Goal: Check status: Check status

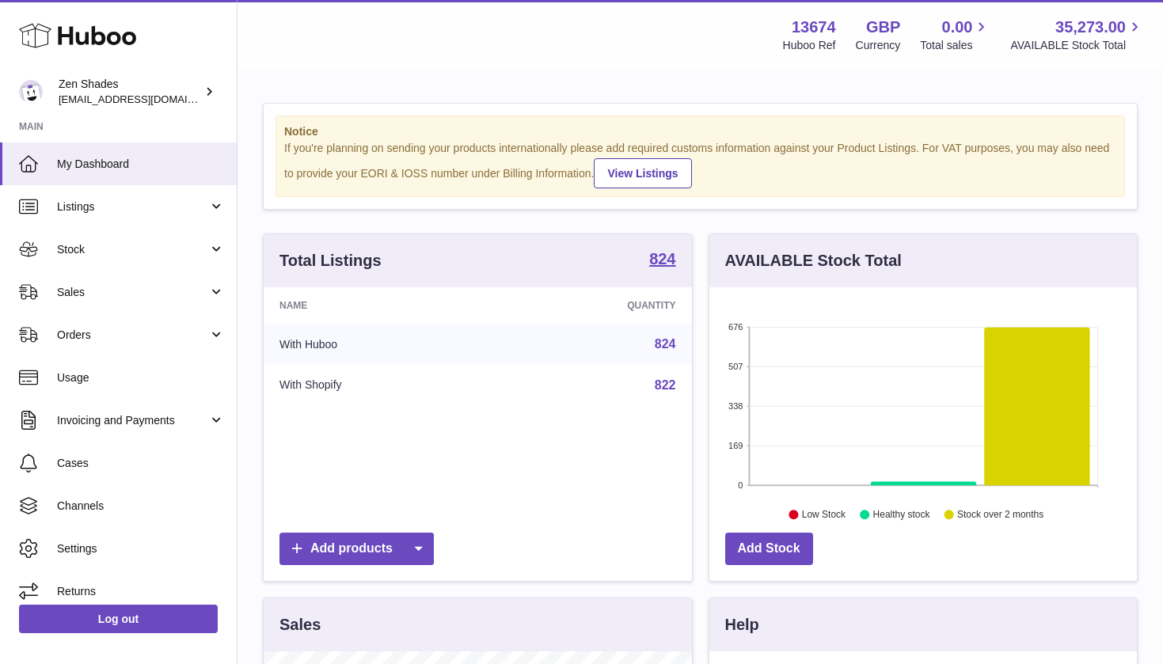
scroll to position [247, 427]
click at [158, 289] on span "Sales" at bounding box center [132, 292] width 151 height 15
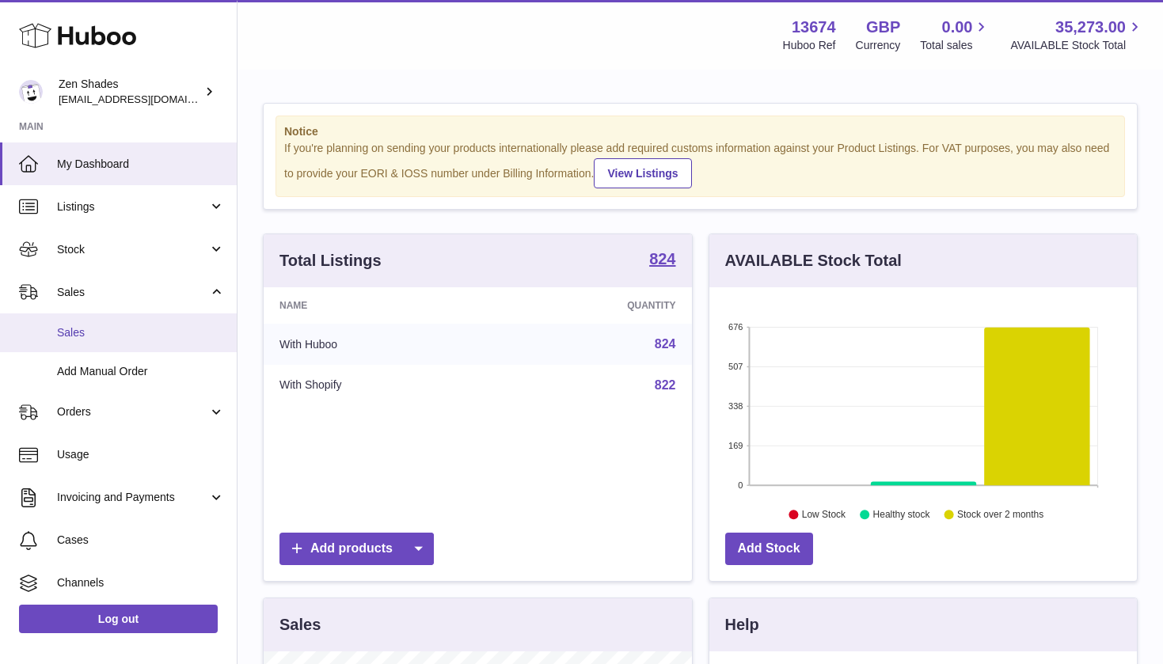
click at [141, 343] on link "Sales" at bounding box center [118, 332] width 237 height 39
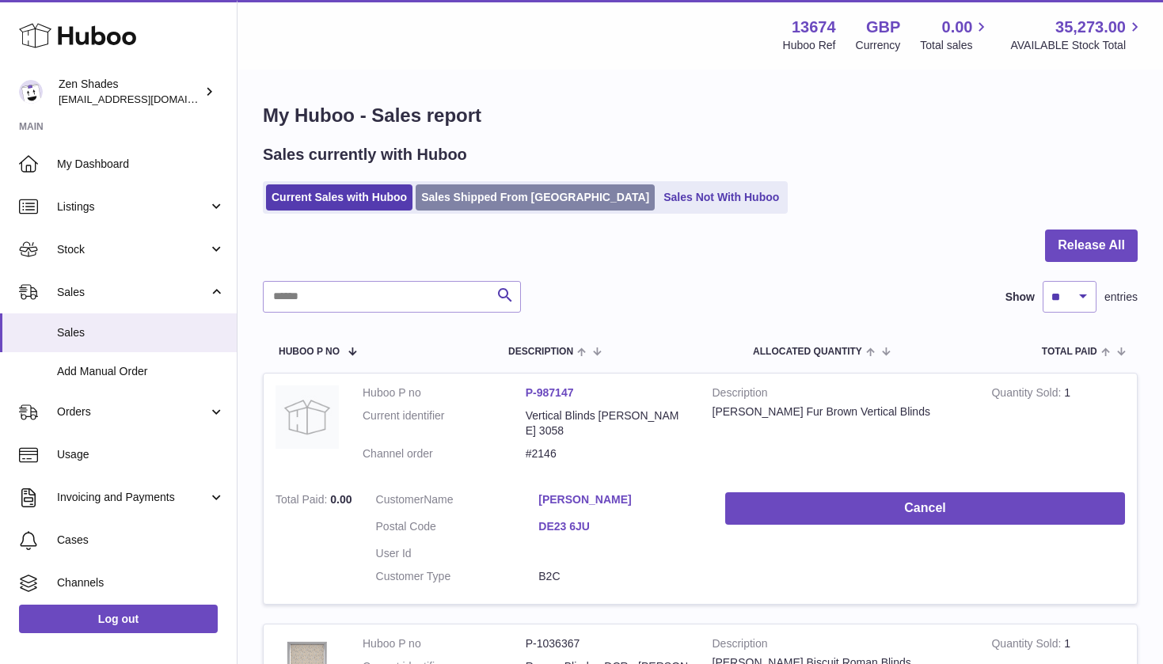
click at [481, 189] on link "Sales Shipped From Huboo" at bounding box center [534, 197] width 239 height 26
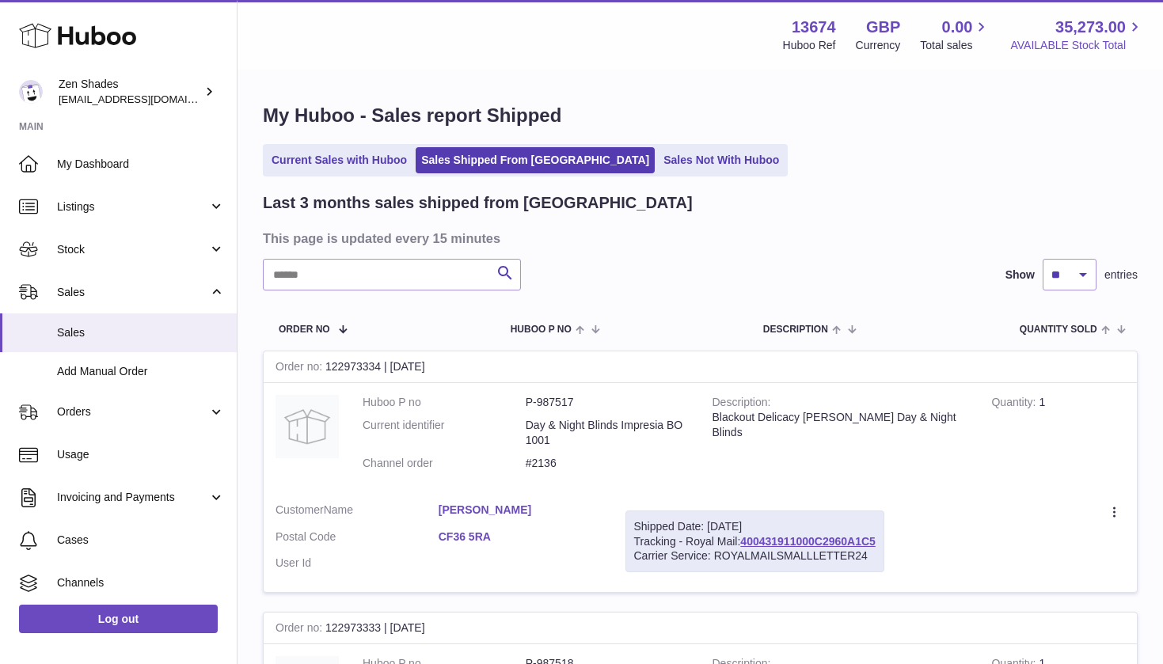
click at [1090, 38] on span "AVAILABLE Stock Total" at bounding box center [1077, 45] width 134 height 15
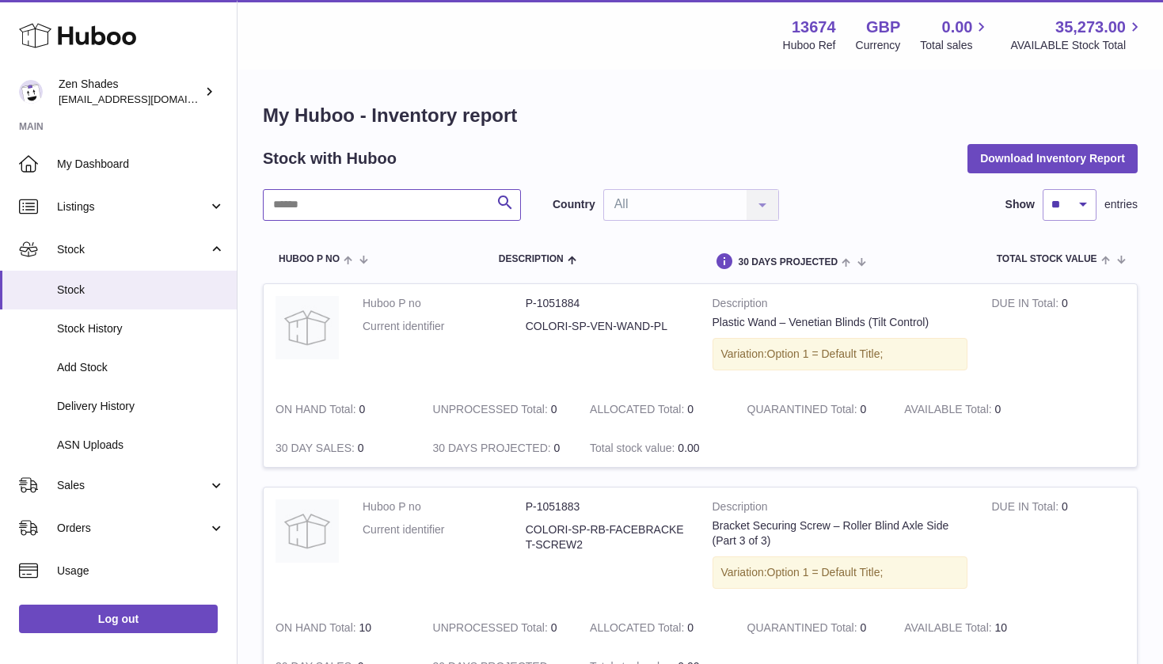
click at [420, 197] on input "text" at bounding box center [392, 205] width 258 height 32
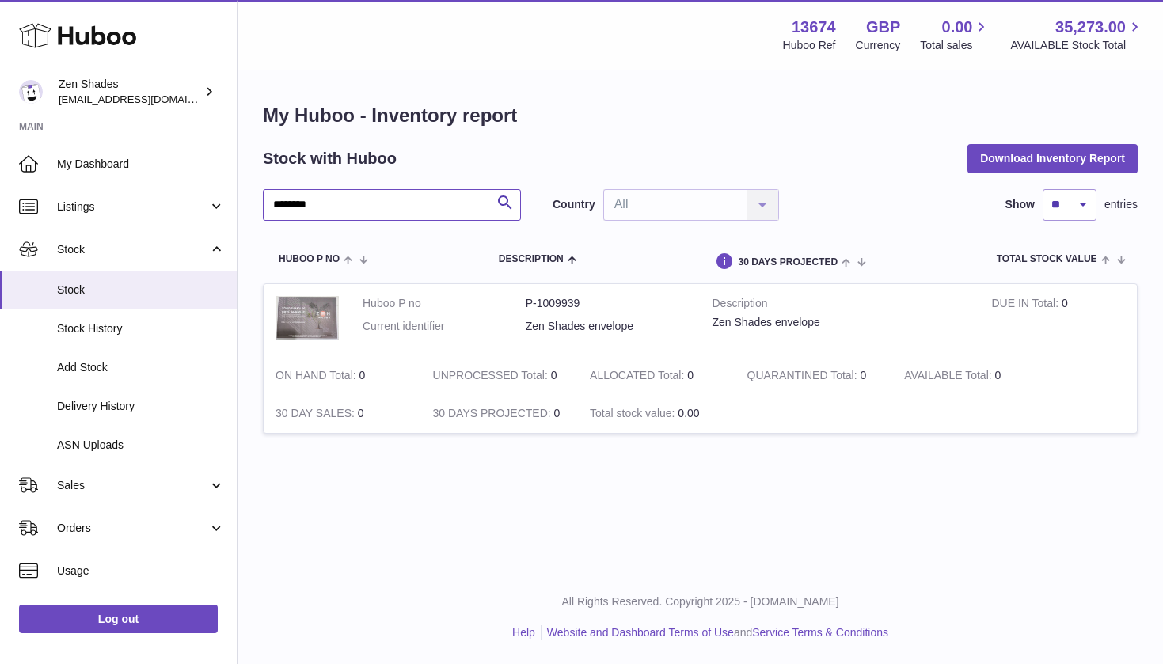
type input "********"
click at [495, 491] on div "Menu Huboo 13674 Huboo Ref GBP Currency 0.00 Total sales 35,273.00 AVAILABLE St…" at bounding box center [699, 285] width 925 height 571
drag, startPoint x: 334, startPoint y: 412, endPoint x: 412, endPoint y: 412, distance: 77.6
click at [412, 412] on td "30 DAY SALES 0" at bounding box center [342, 413] width 157 height 39
click at [412, 413] on td "30 DAY SALES 0" at bounding box center [342, 413] width 157 height 39
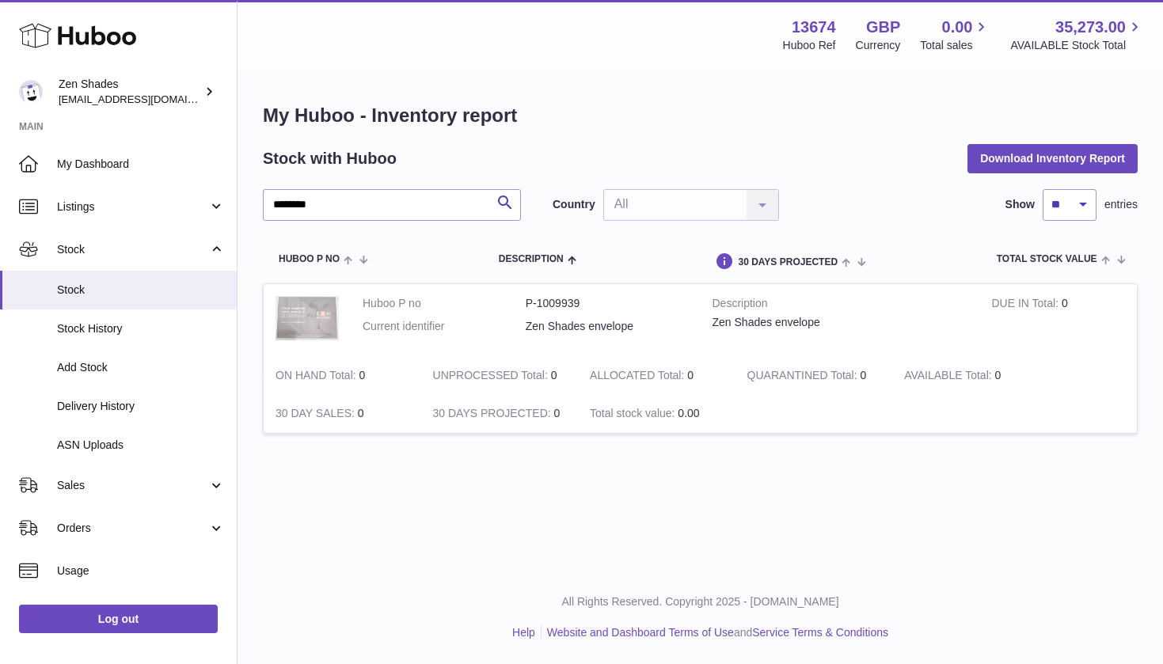
click at [298, 310] on img at bounding box center [306, 318] width 63 height 44
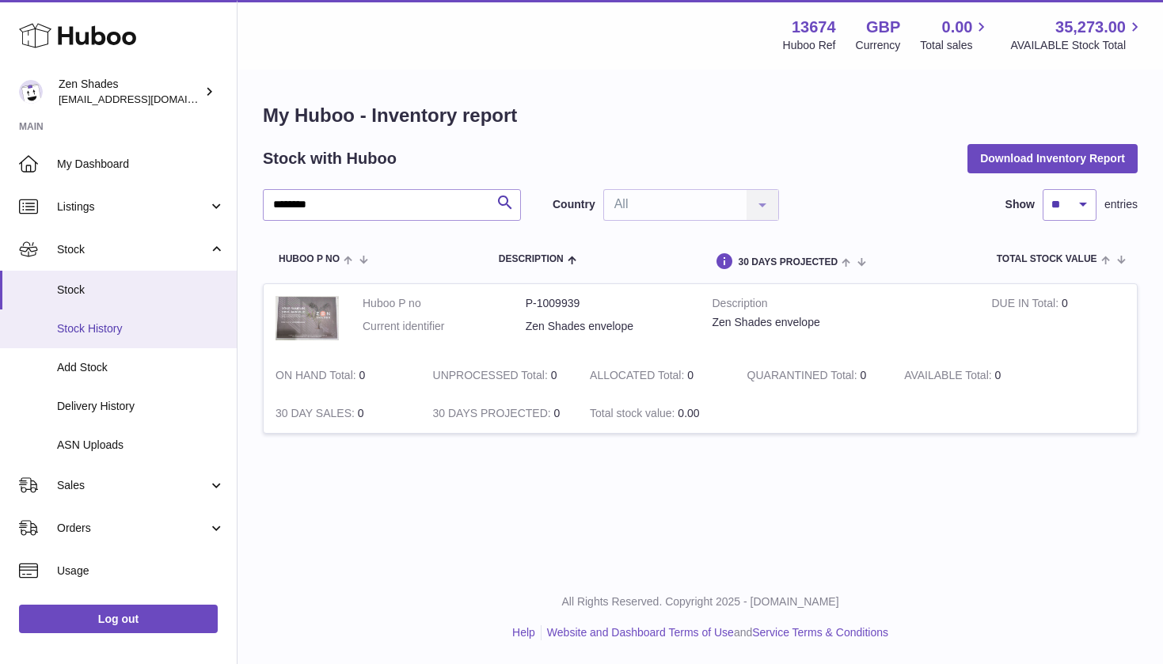
click at [125, 317] on link "Stock History" at bounding box center [118, 328] width 237 height 39
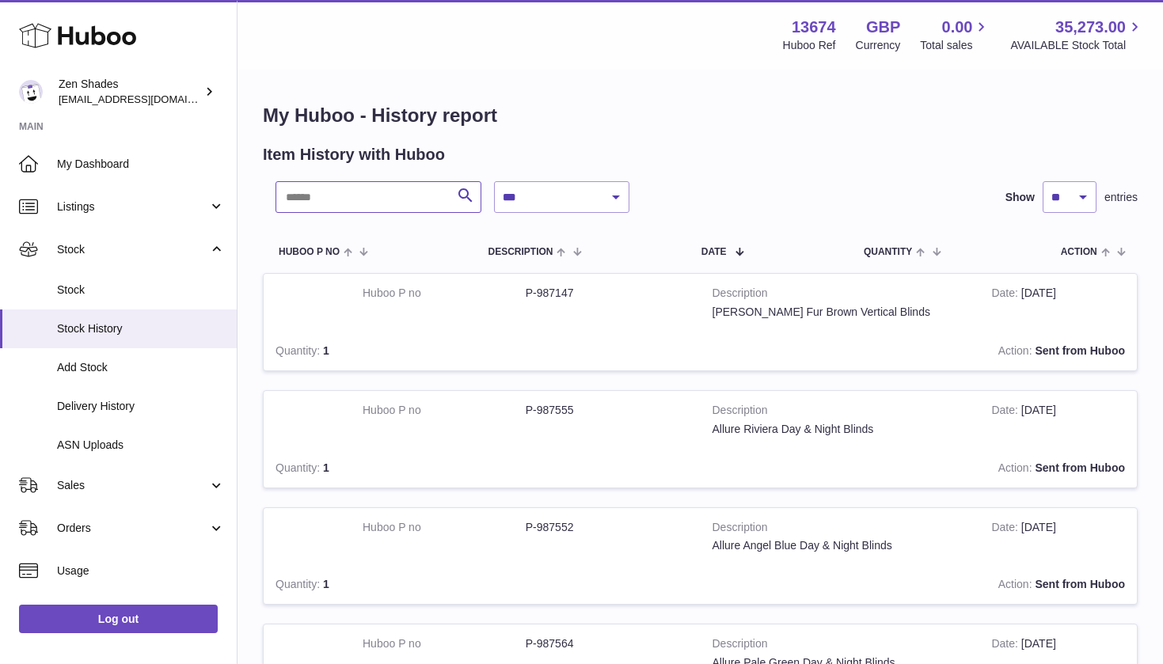
click at [394, 204] on input "text" at bounding box center [378, 197] width 206 height 32
type input "********"
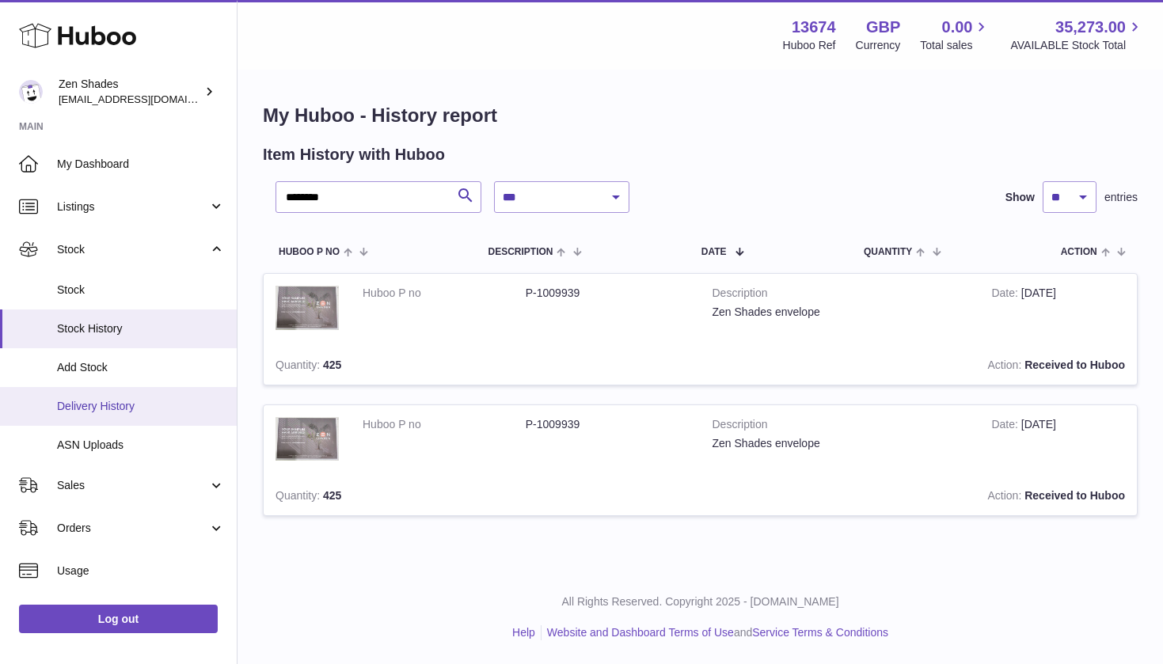
click at [135, 393] on link "Delivery History" at bounding box center [118, 406] width 237 height 39
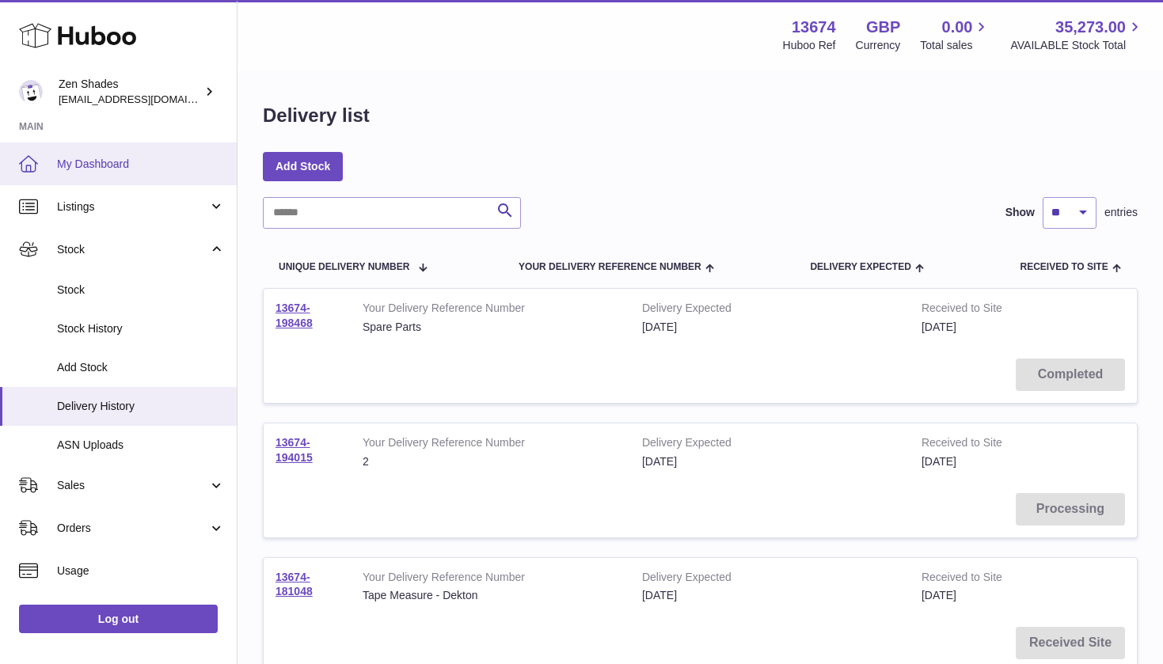
click at [77, 167] on span "My Dashboard" at bounding box center [141, 164] width 168 height 15
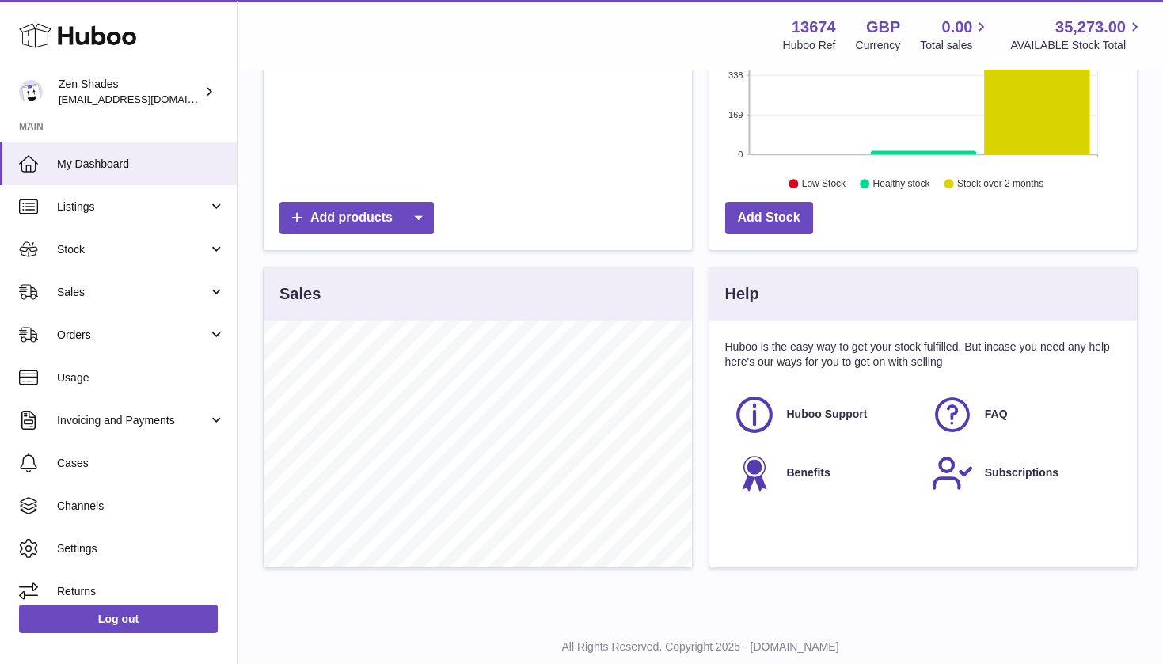
scroll to position [332, 0]
click at [588, 293] on div "Sales" at bounding box center [478, 293] width 428 height 53
click at [289, 286] on h3 "Sales" at bounding box center [299, 293] width 41 height 21
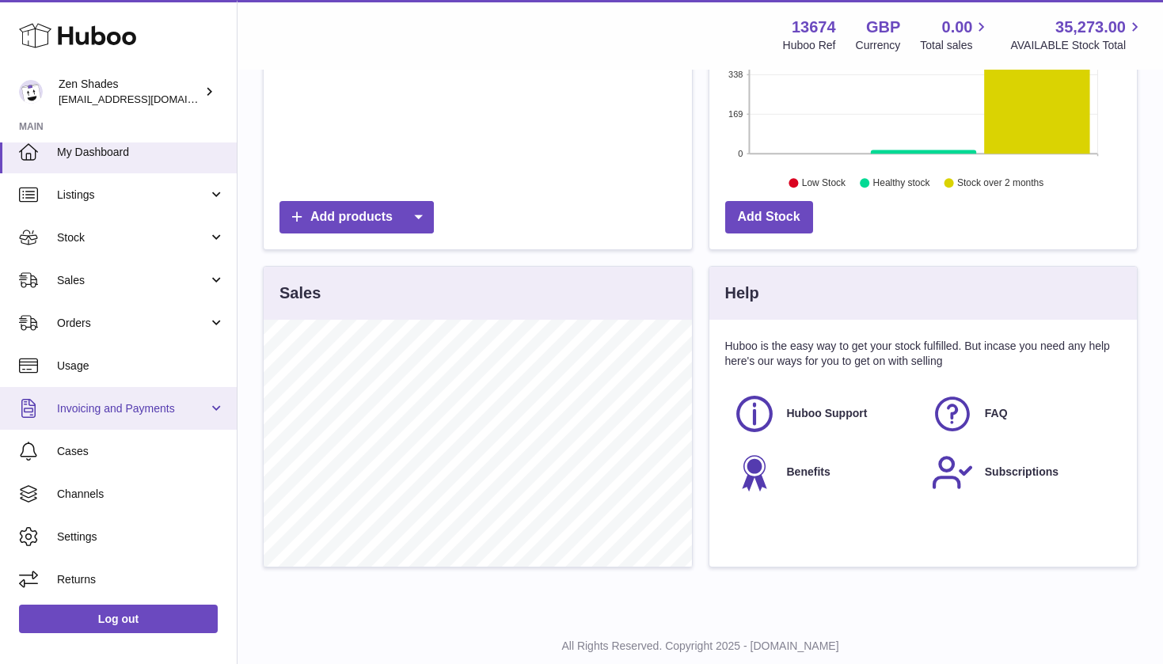
scroll to position [12, 0]
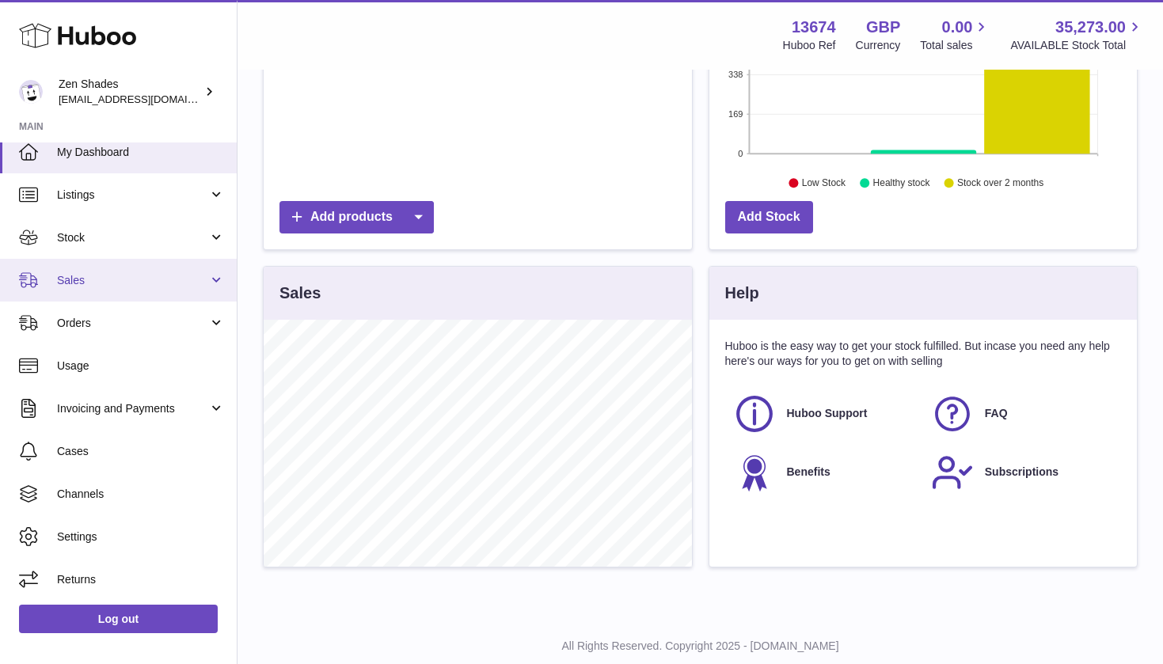
click at [134, 279] on span "Sales" at bounding box center [132, 280] width 151 height 15
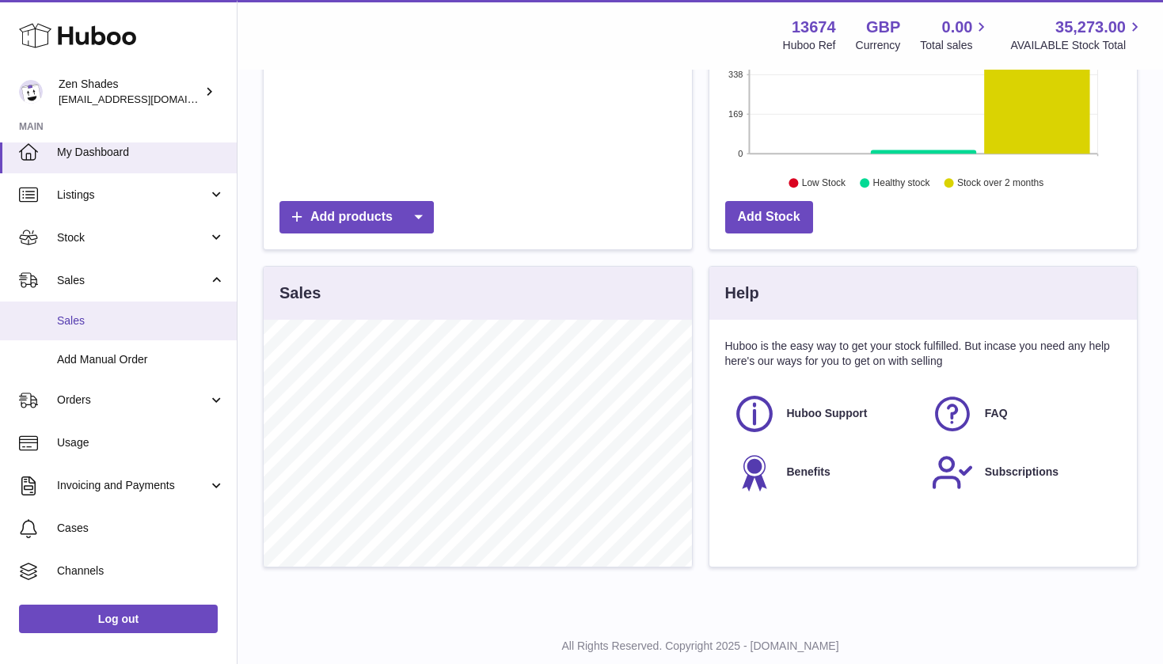
click at [112, 320] on span "Sales" at bounding box center [141, 320] width 168 height 15
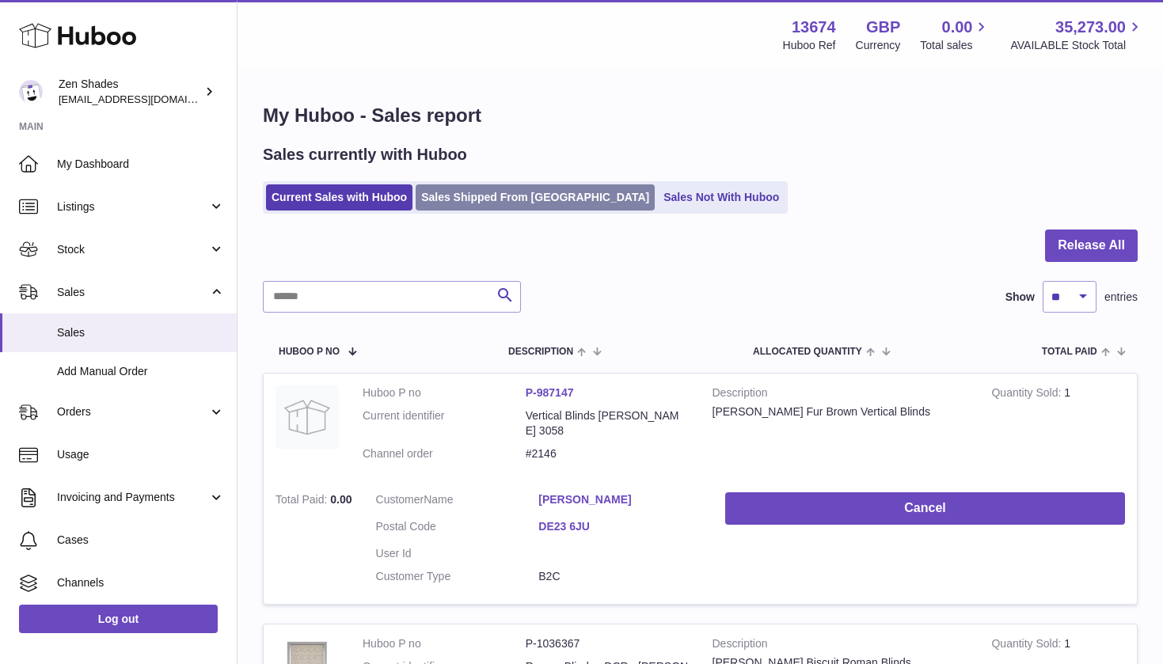
click at [499, 186] on link "Sales Shipped From Huboo" at bounding box center [534, 197] width 239 height 26
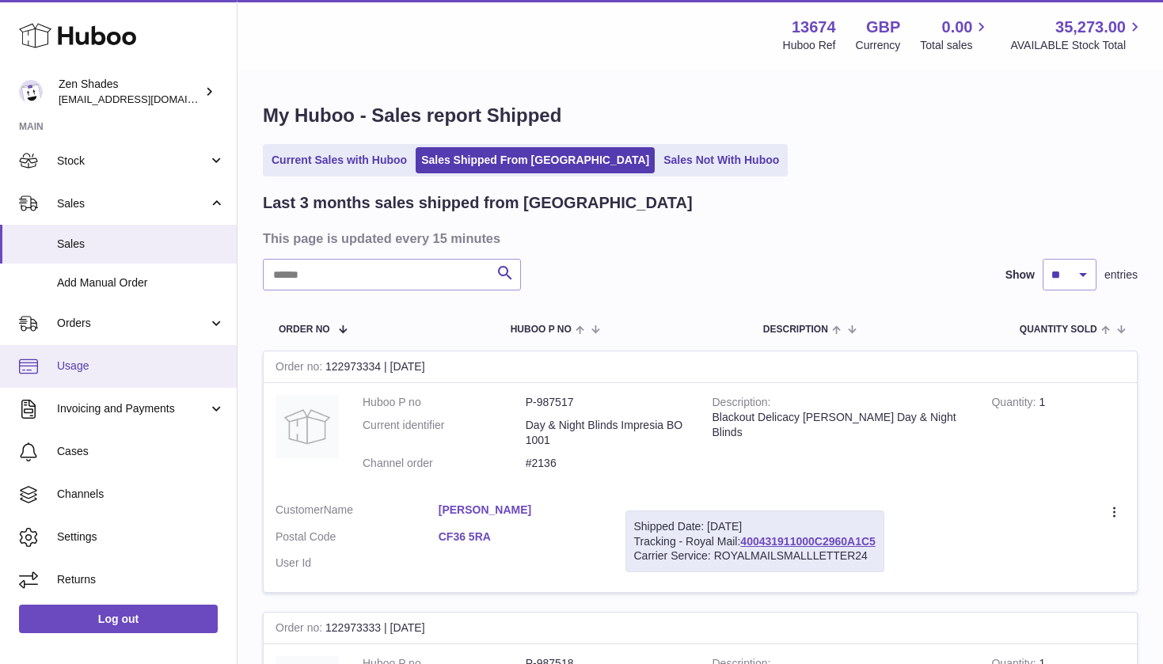
scroll to position [88, 0]
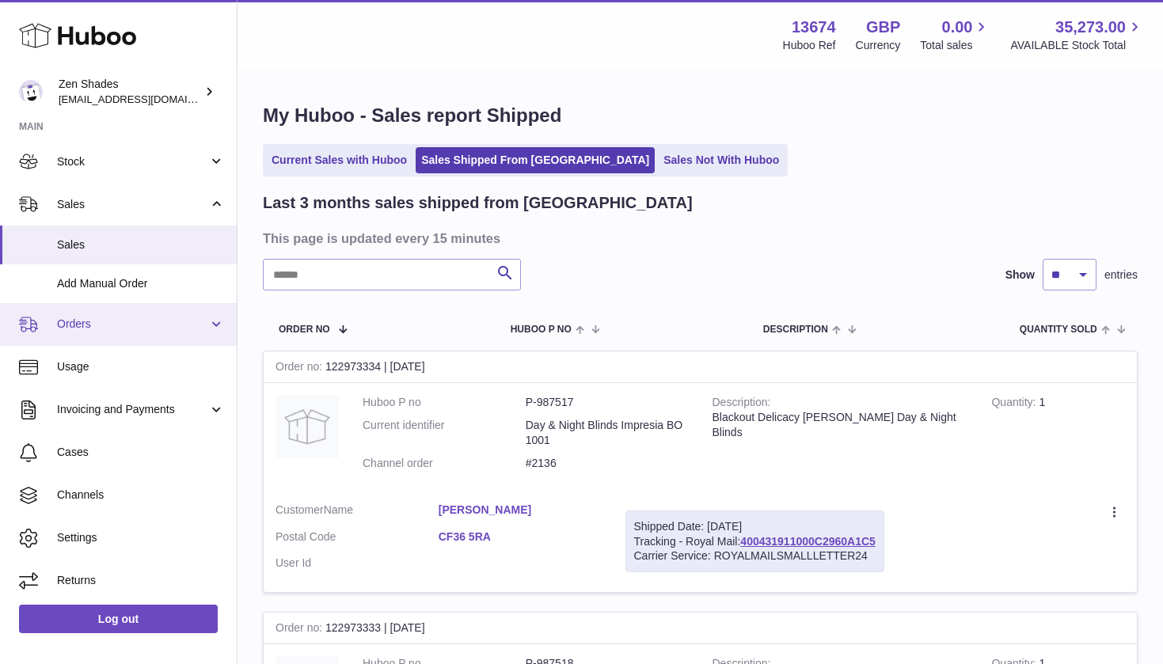
click at [135, 319] on span "Orders" at bounding box center [132, 324] width 151 height 15
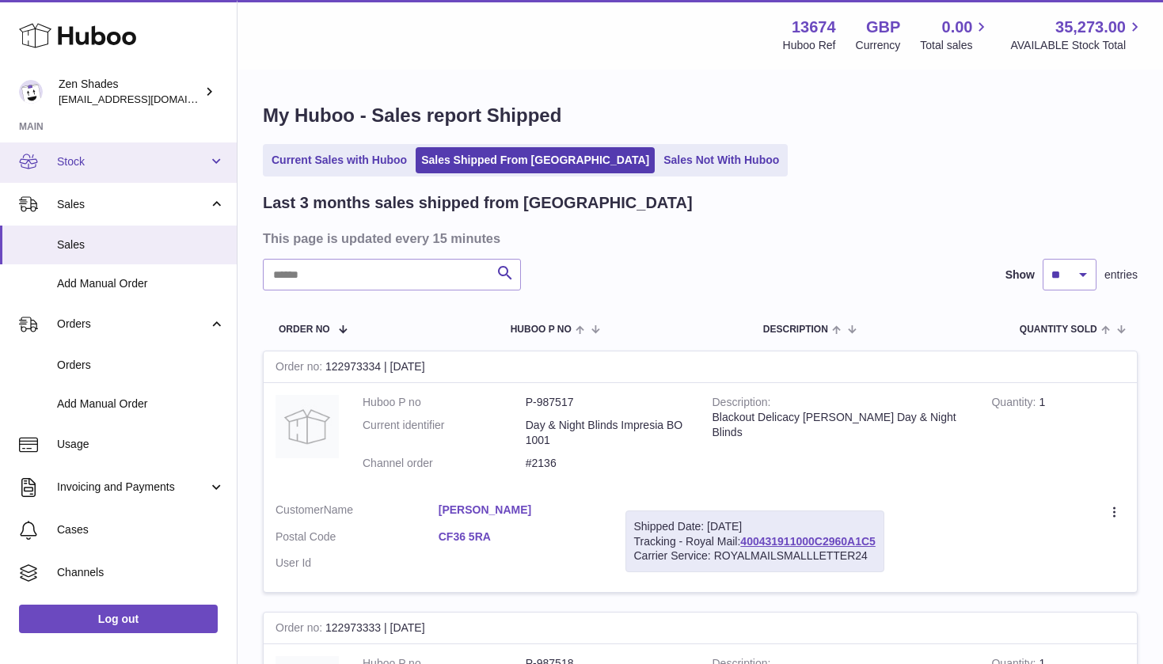
click at [146, 169] on link "Stock" at bounding box center [118, 161] width 237 height 43
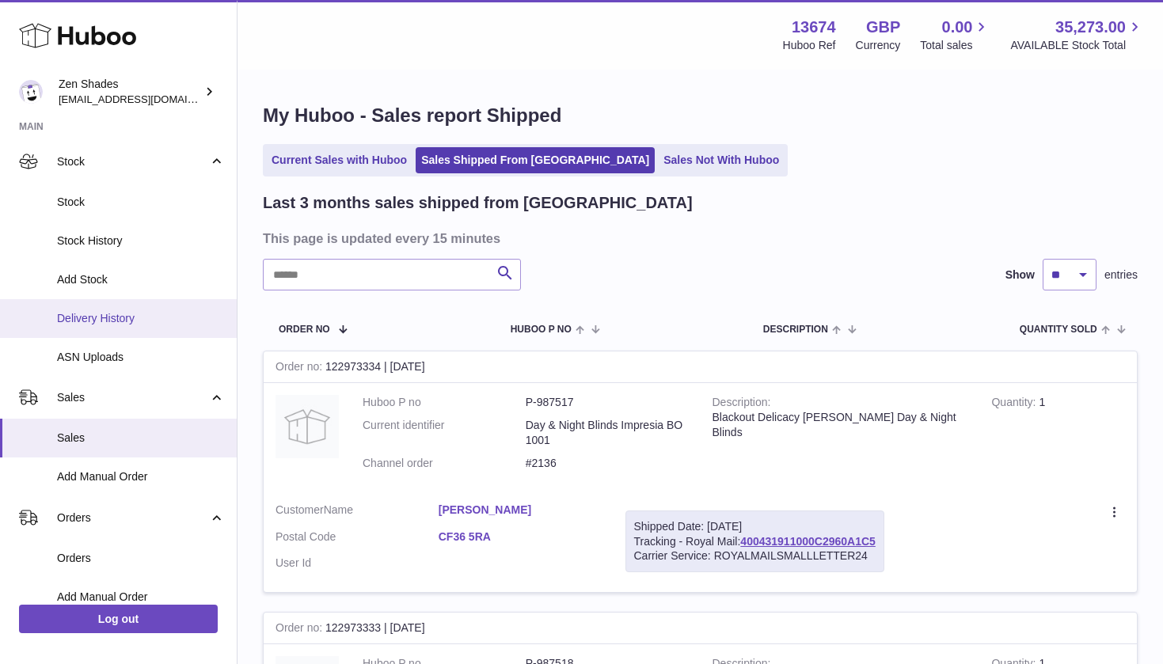
click at [123, 317] on span "Delivery History" at bounding box center [141, 318] width 168 height 15
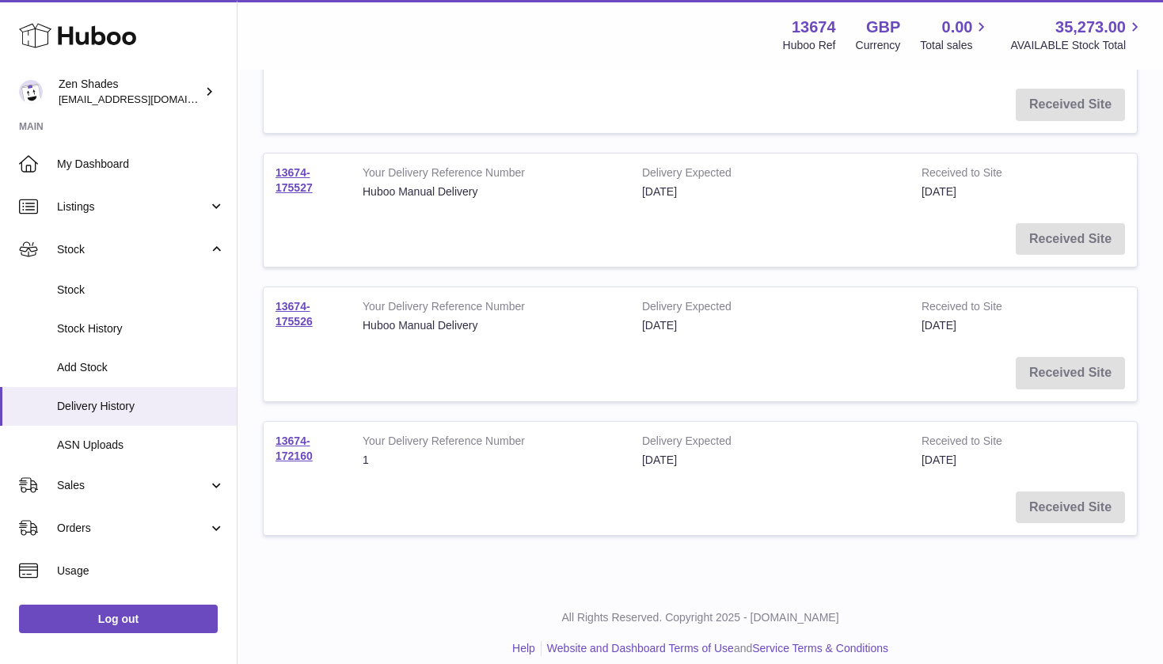
scroll to position [672, 0]
click at [300, 435] on link "13674-172160" at bounding box center [293, 449] width 37 height 28
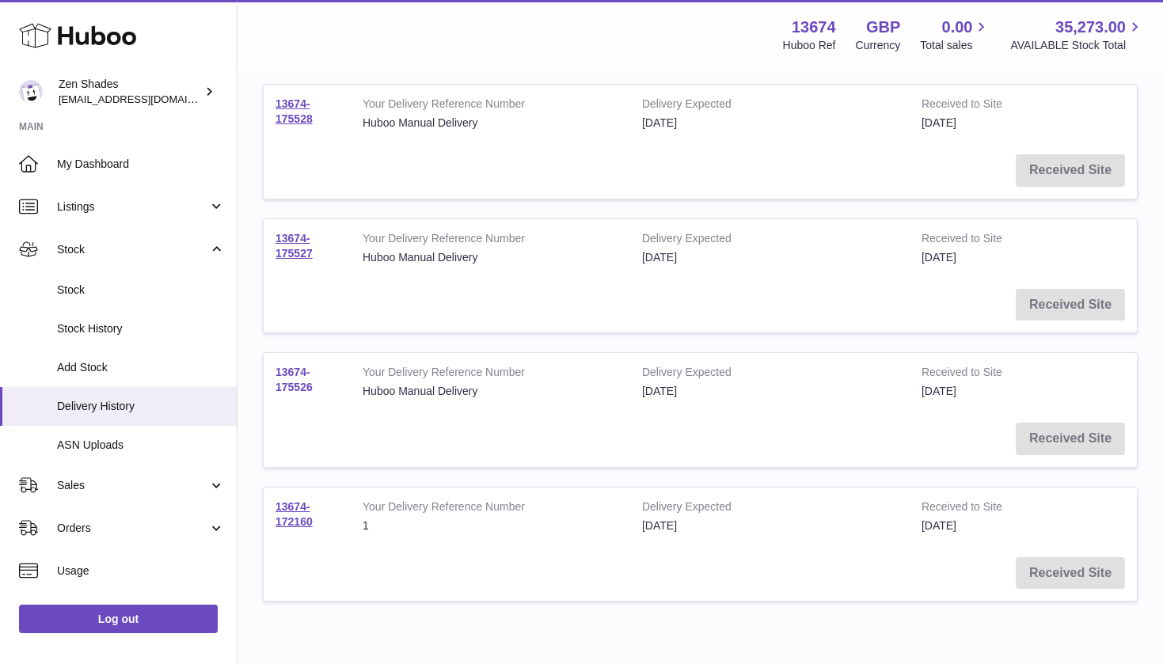
click at [293, 370] on link "13674-175526" at bounding box center [293, 380] width 37 height 28
click at [302, 245] on link "13674-175527" at bounding box center [293, 246] width 37 height 28
click at [305, 107] on link "13674-175528" at bounding box center [293, 111] width 37 height 28
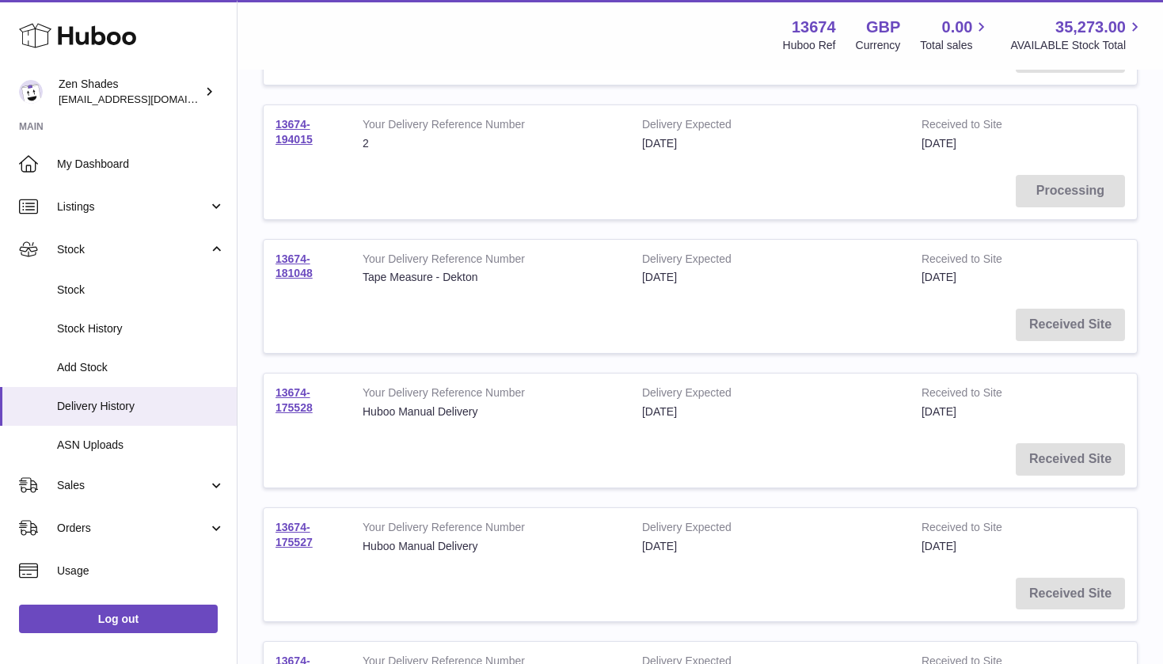
scroll to position [317, 0]
click at [288, 389] on link "13674-175528" at bounding box center [293, 401] width 37 height 28
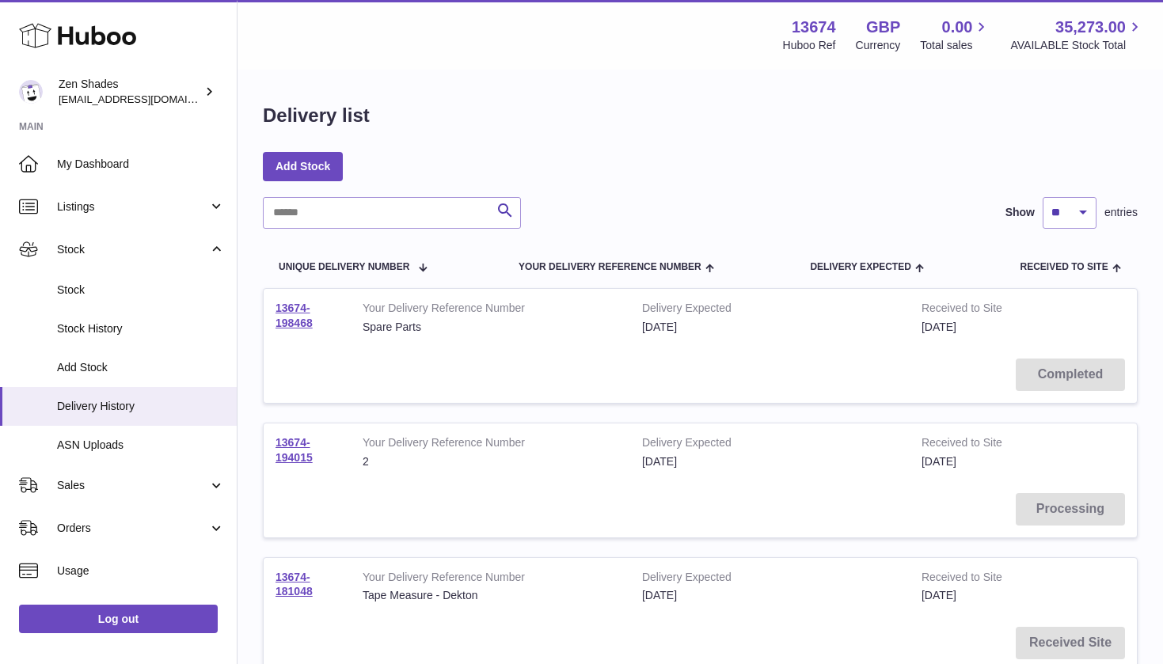
scroll to position [0, 0]
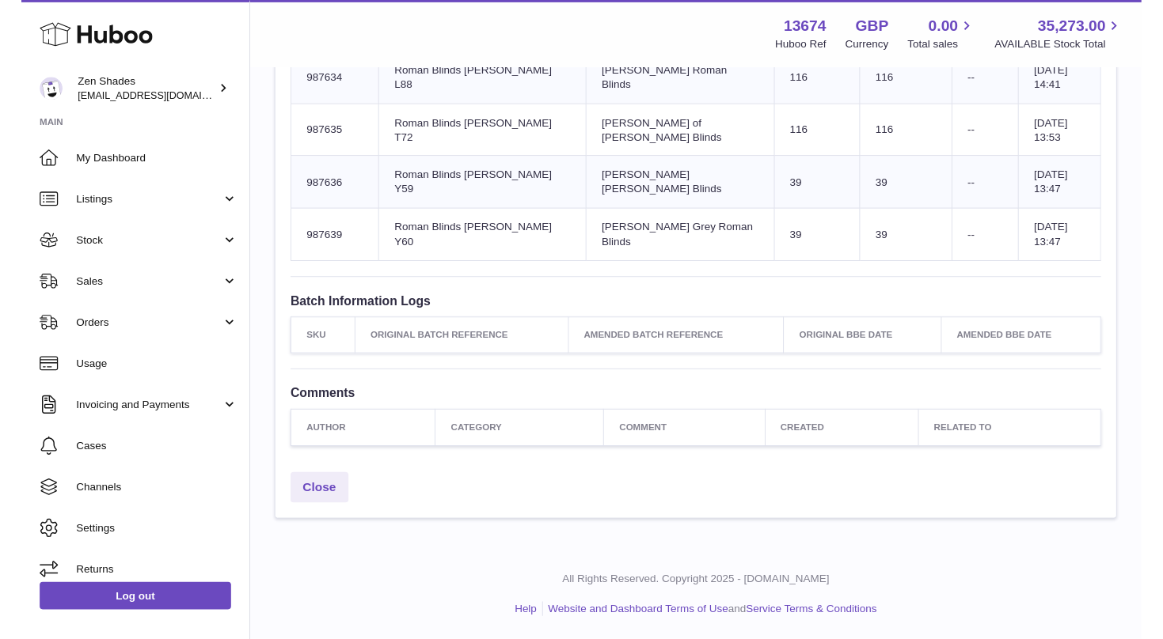
scroll to position [33864, 0]
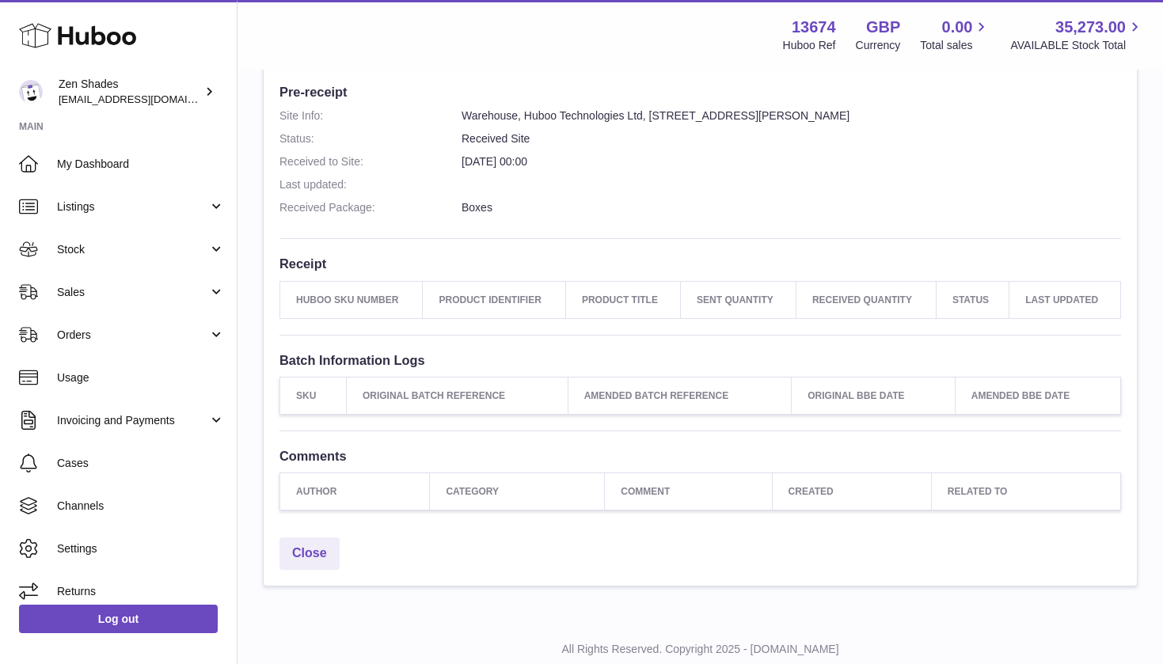
scroll to position [207, 0]
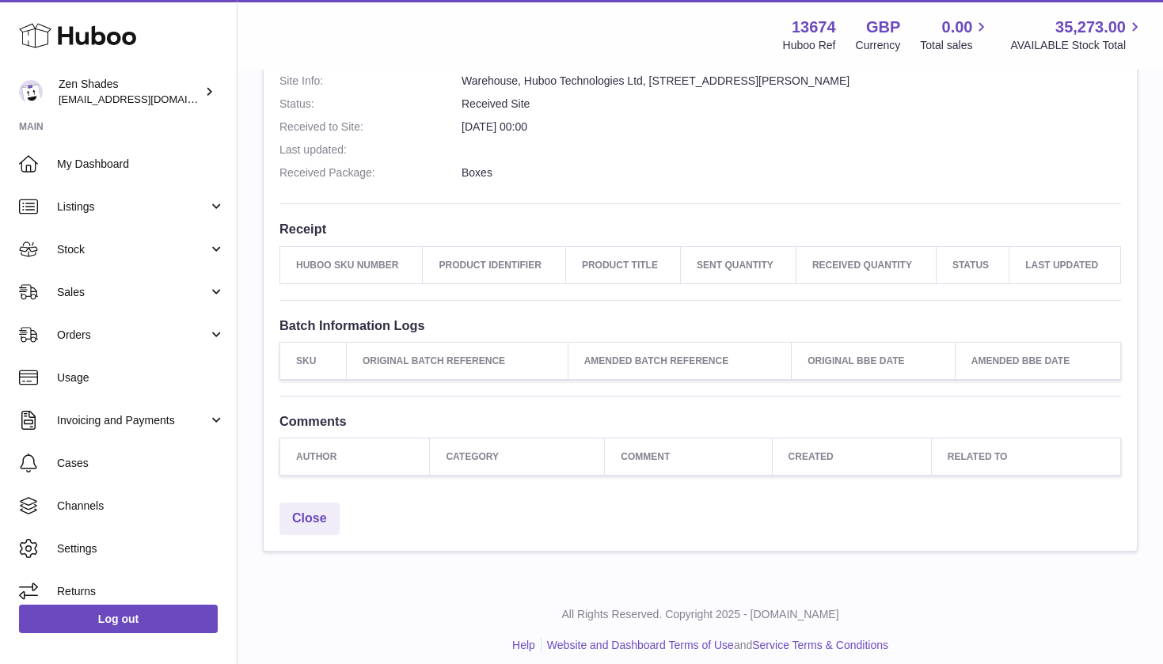
scroll to position [402, 0]
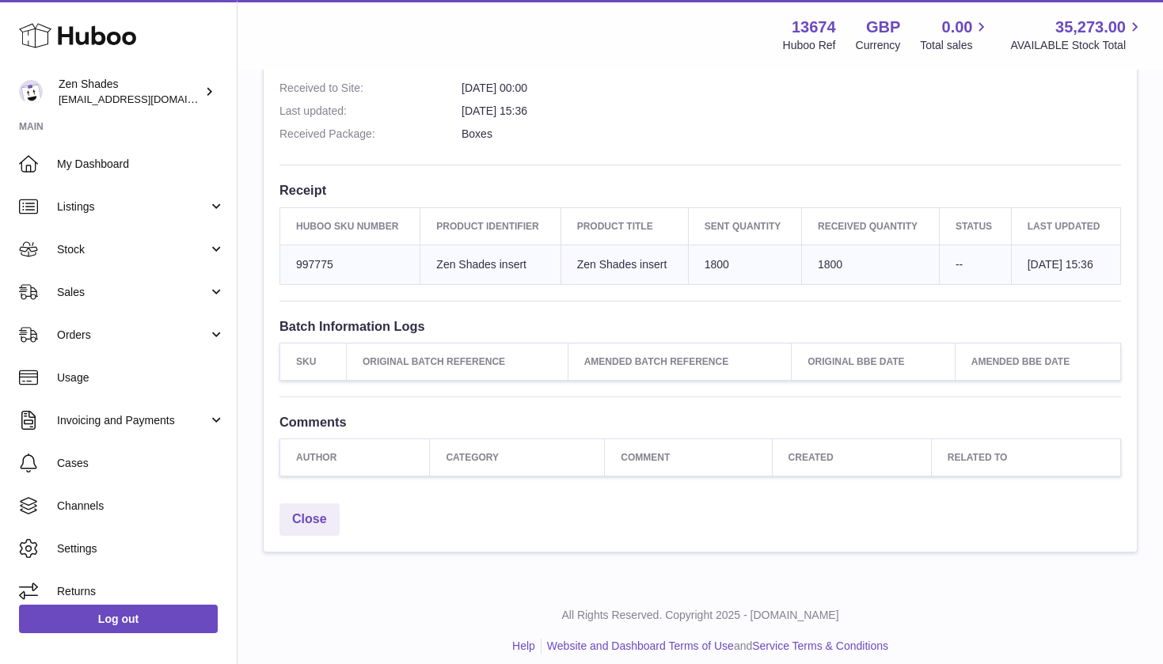
scroll to position [441, 0]
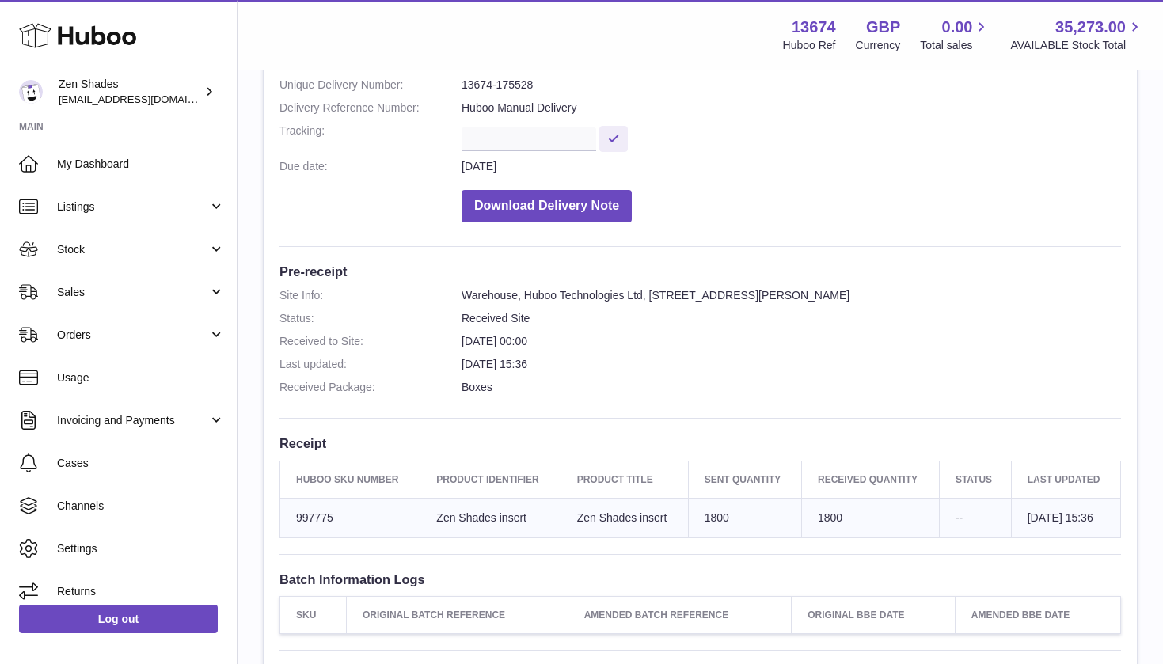
scroll to position [187, 0]
